Goal: Task Accomplishment & Management: Manage account settings

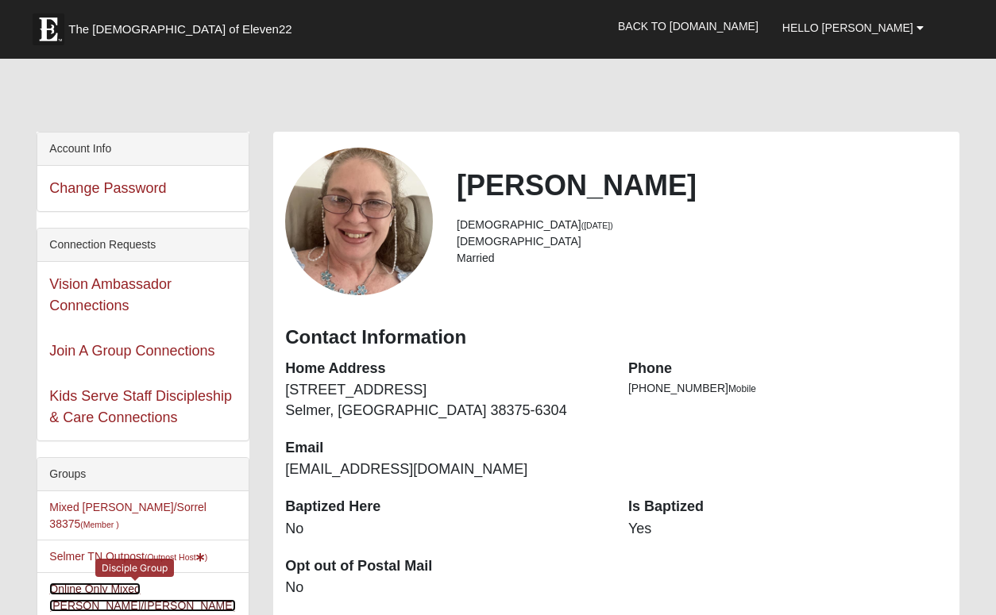
click at [94, 594] on link "Online Only Mixed Monge/Fredrickson 33578 (Member )" at bounding box center [142, 606] width 186 height 46
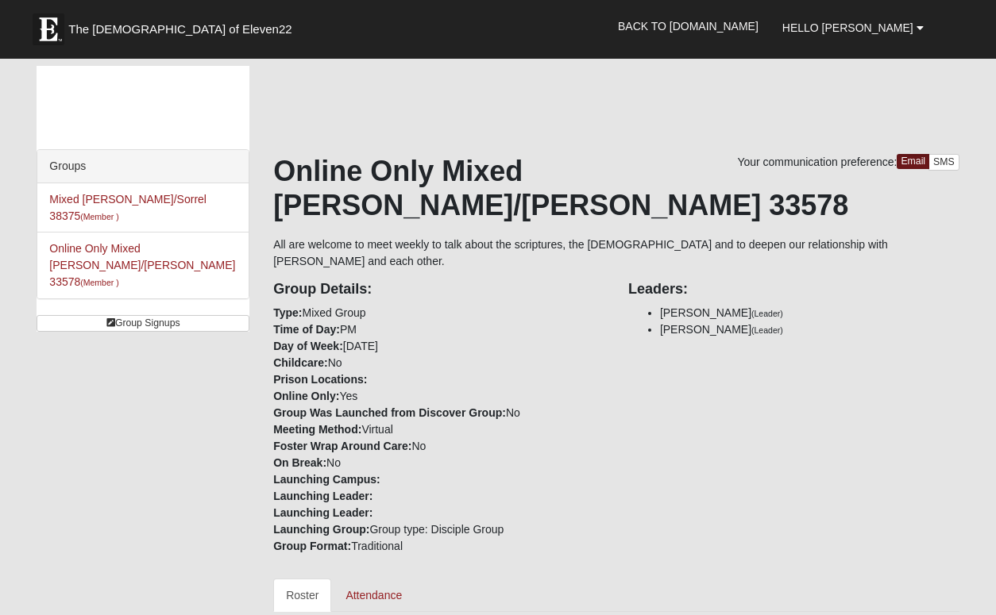
scroll to position [131, 0]
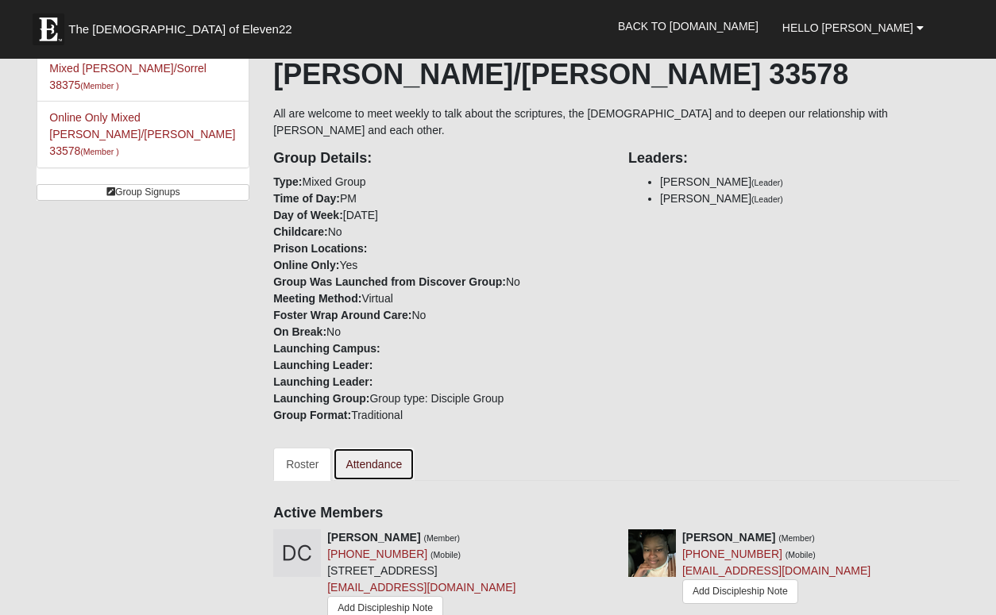
click at [371, 453] on link "Attendance" at bounding box center [374, 464] width 82 height 33
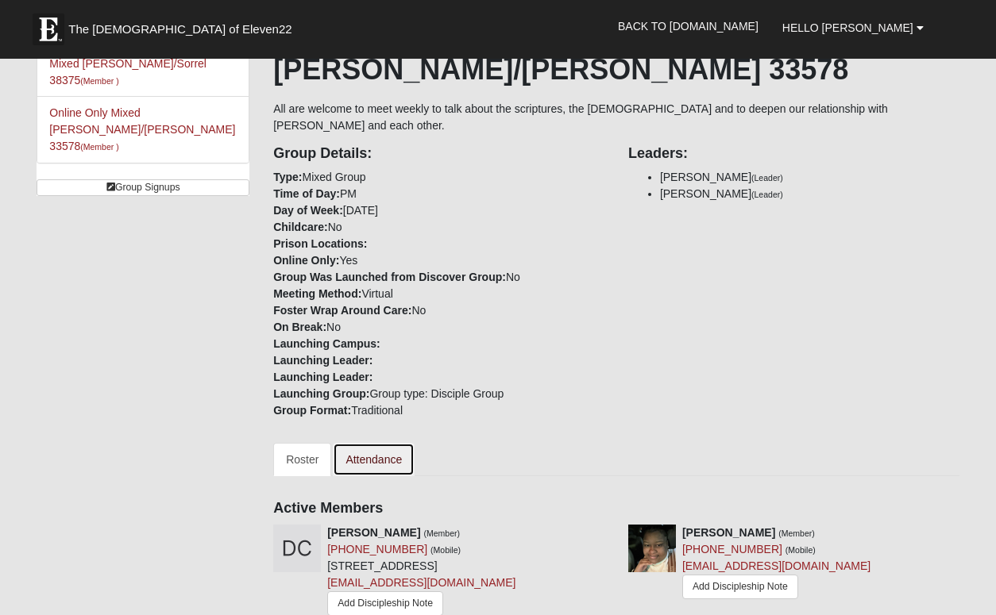
scroll to position [137, 0]
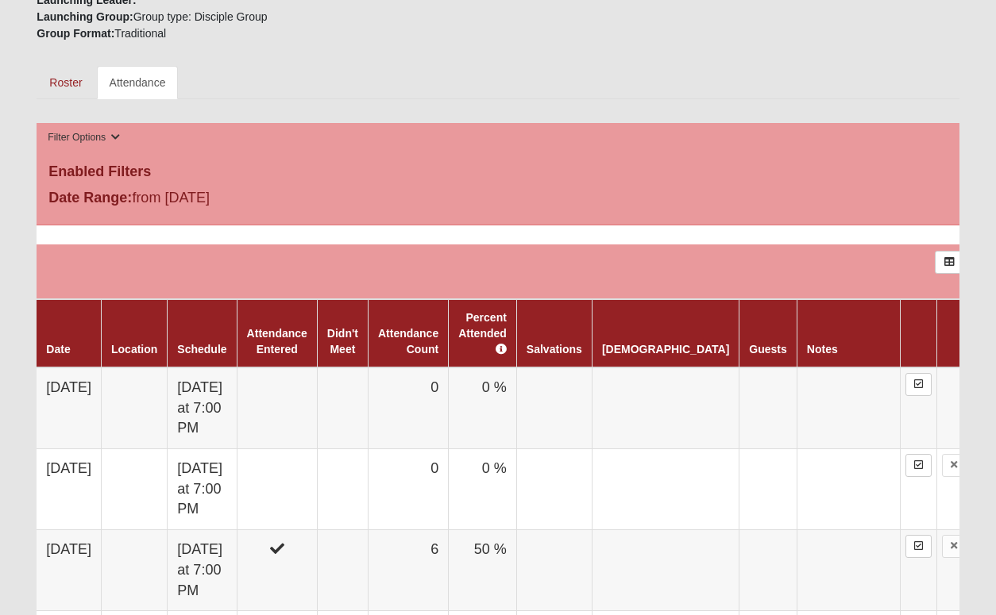
scroll to position [609, 0]
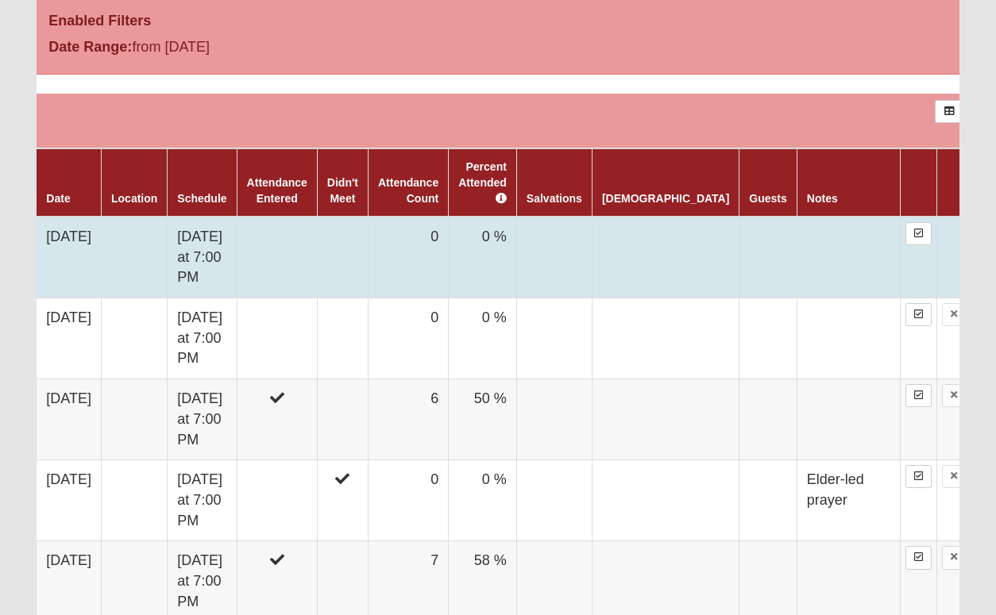
click at [448, 222] on td "0" at bounding box center [408, 258] width 80 height 82
